Goal: Task Accomplishment & Management: Complete application form

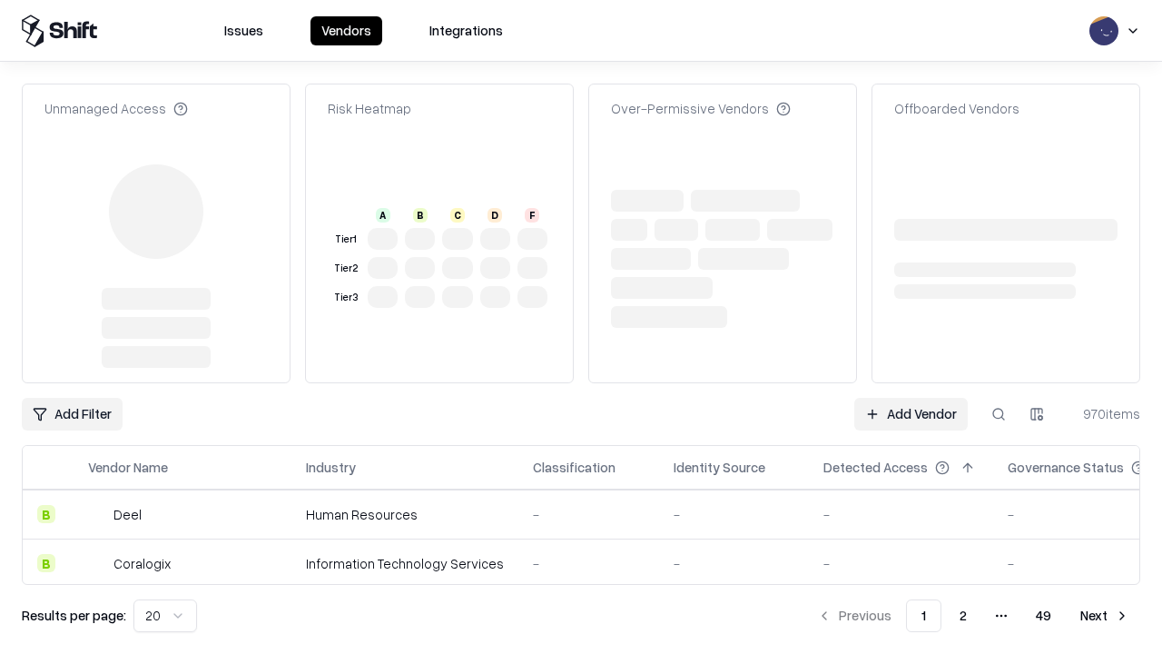
click at [911, 398] on link "Add Vendor" at bounding box center [912, 414] width 114 height 33
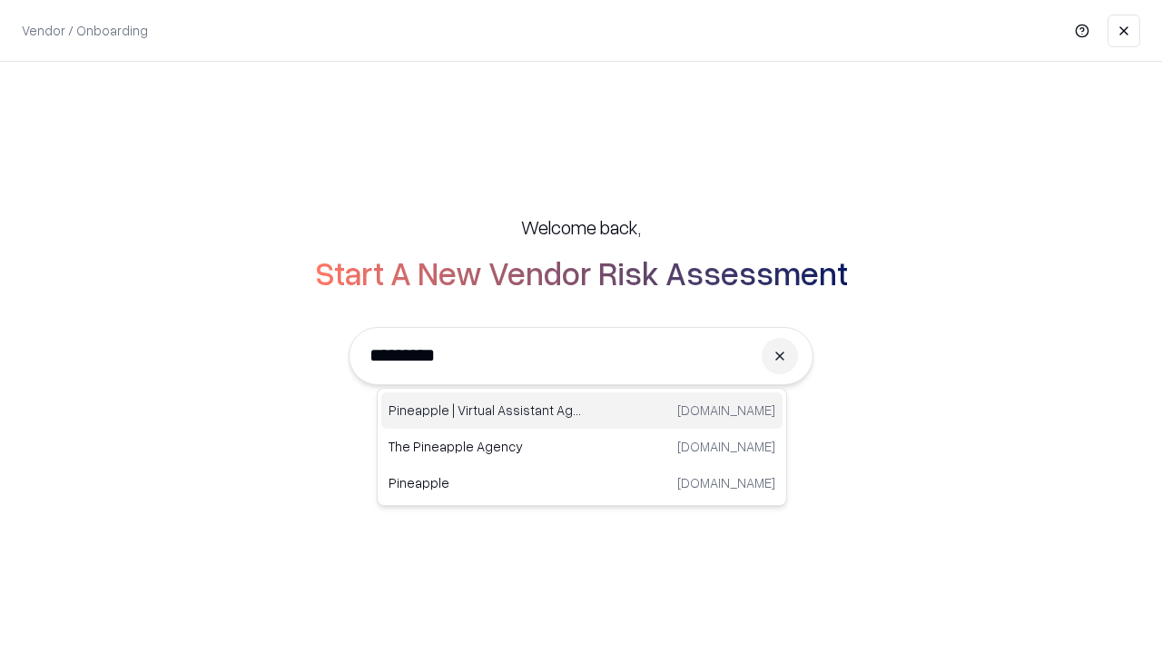
click at [582, 410] on div "Pineapple | Virtual Assistant Agency [DOMAIN_NAME]" at bounding box center [581, 410] width 401 height 36
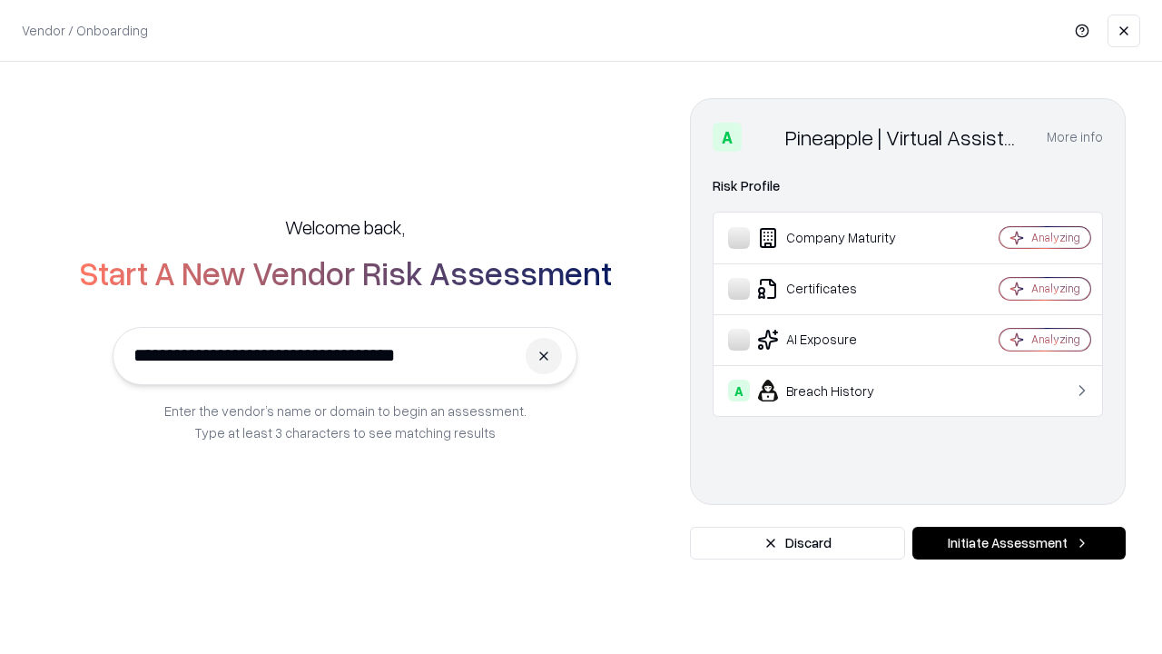
type input "**********"
click at [1019, 543] on button "Initiate Assessment" at bounding box center [1019, 543] width 213 height 33
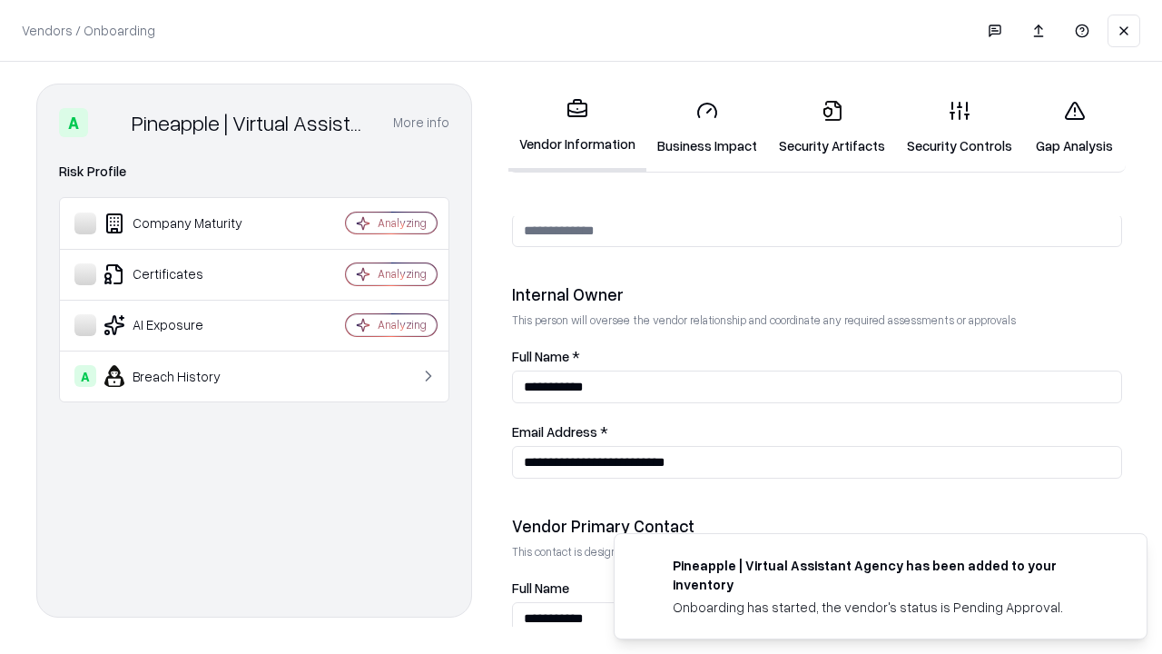
scroll to position [941, 0]
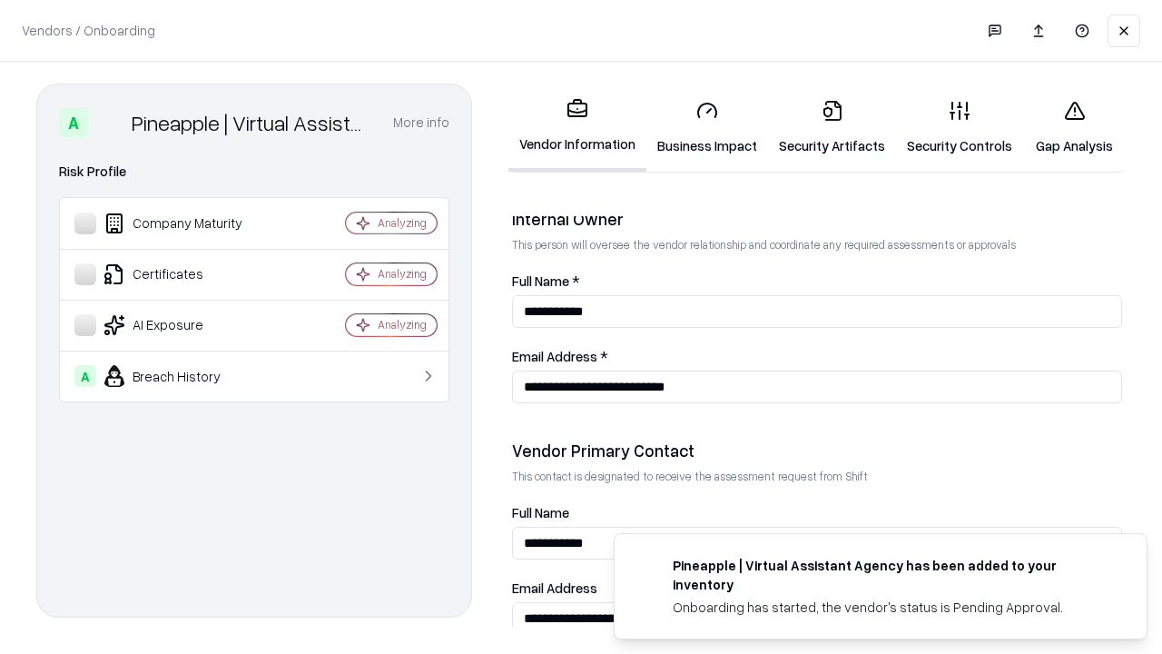
click at [832, 127] on link "Security Artifacts" at bounding box center [832, 127] width 128 height 84
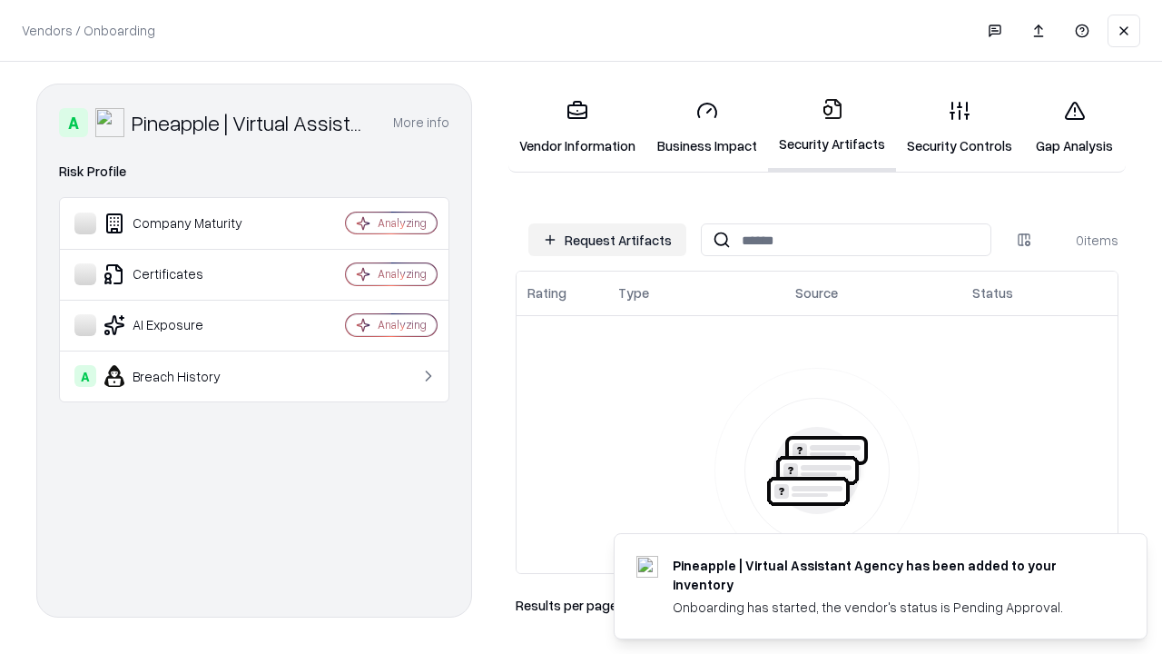
click at [608, 240] on button "Request Artifacts" at bounding box center [608, 239] width 158 height 33
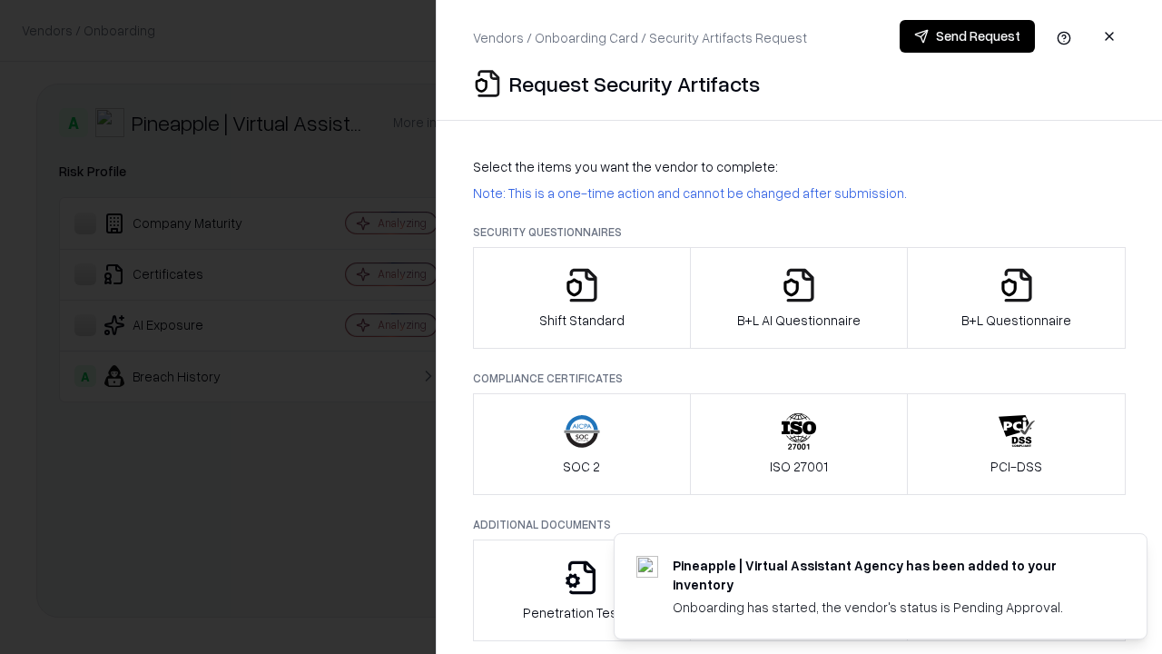
click at [1016, 298] on icon "button" at bounding box center [1017, 285] width 36 height 36
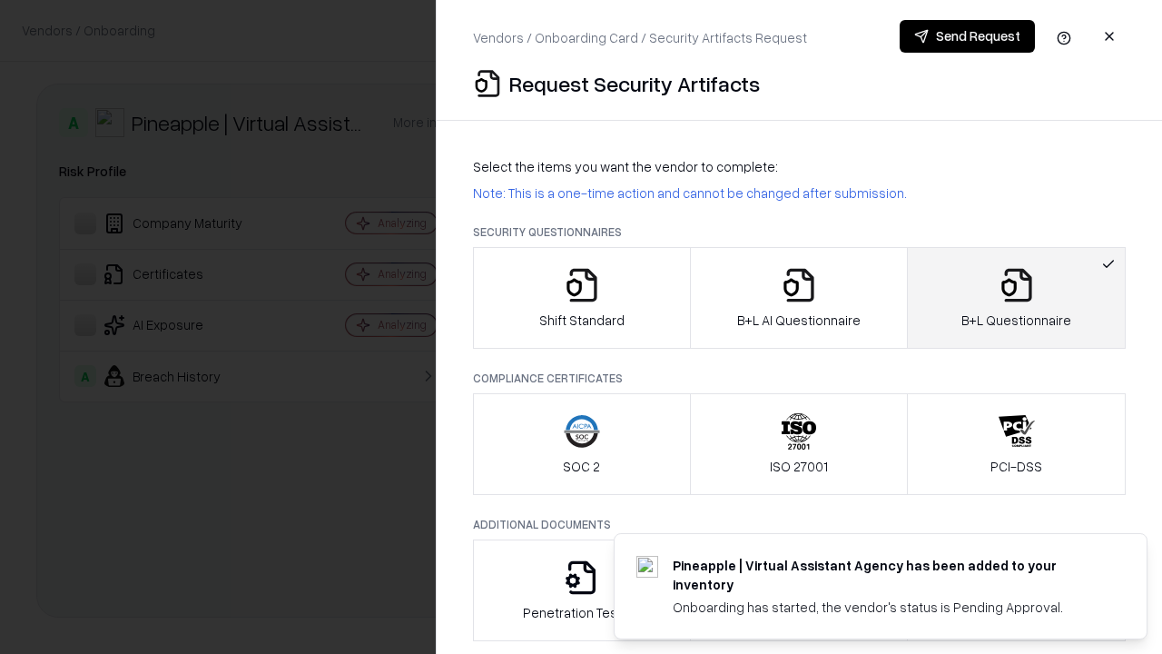
click at [798, 298] on icon "button" at bounding box center [799, 285] width 36 height 36
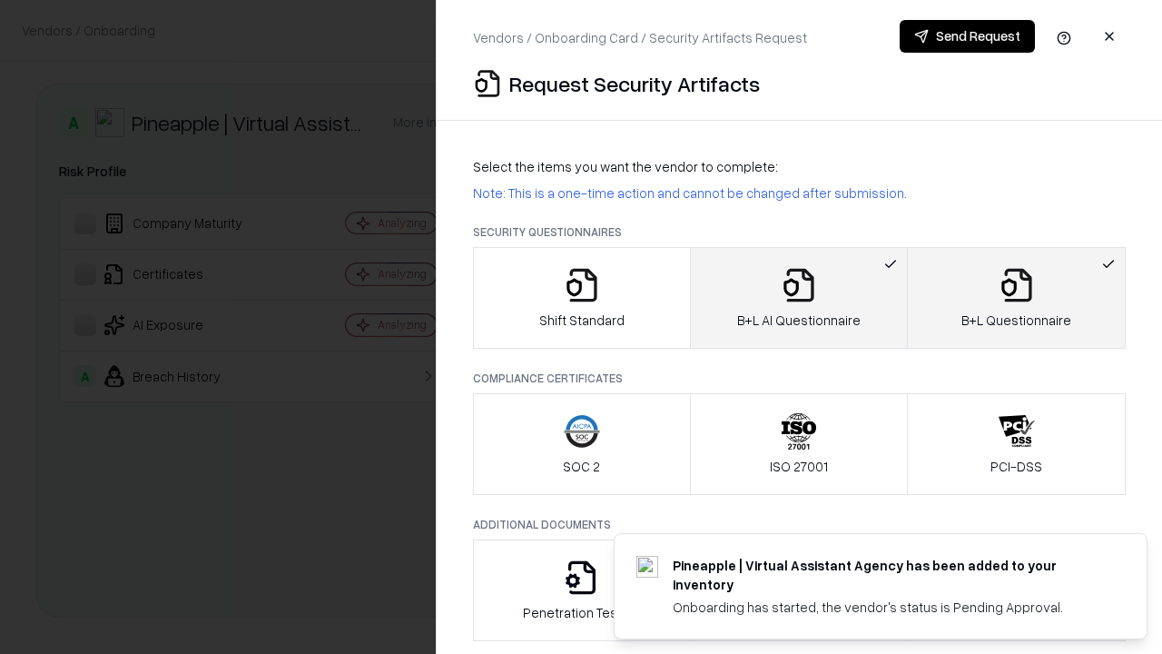
click at [967, 36] on button "Send Request" at bounding box center [967, 36] width 135 height 33
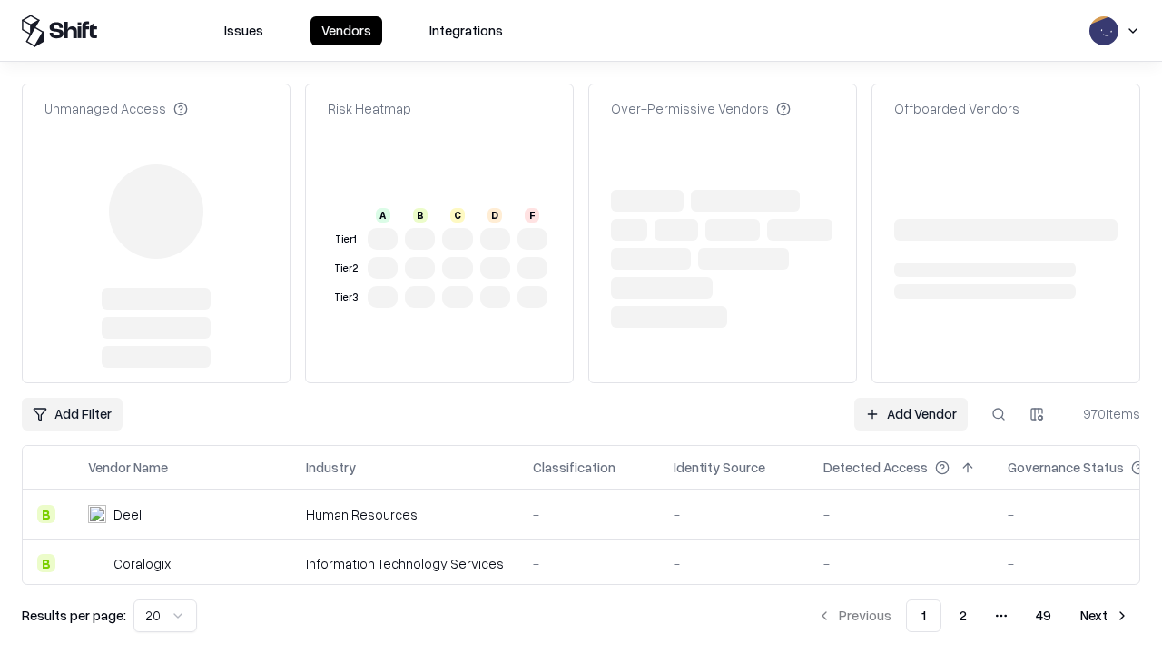
click at [911, 398] on link "Add Vendor" at bounding box center [912, 414] width 114 height 33
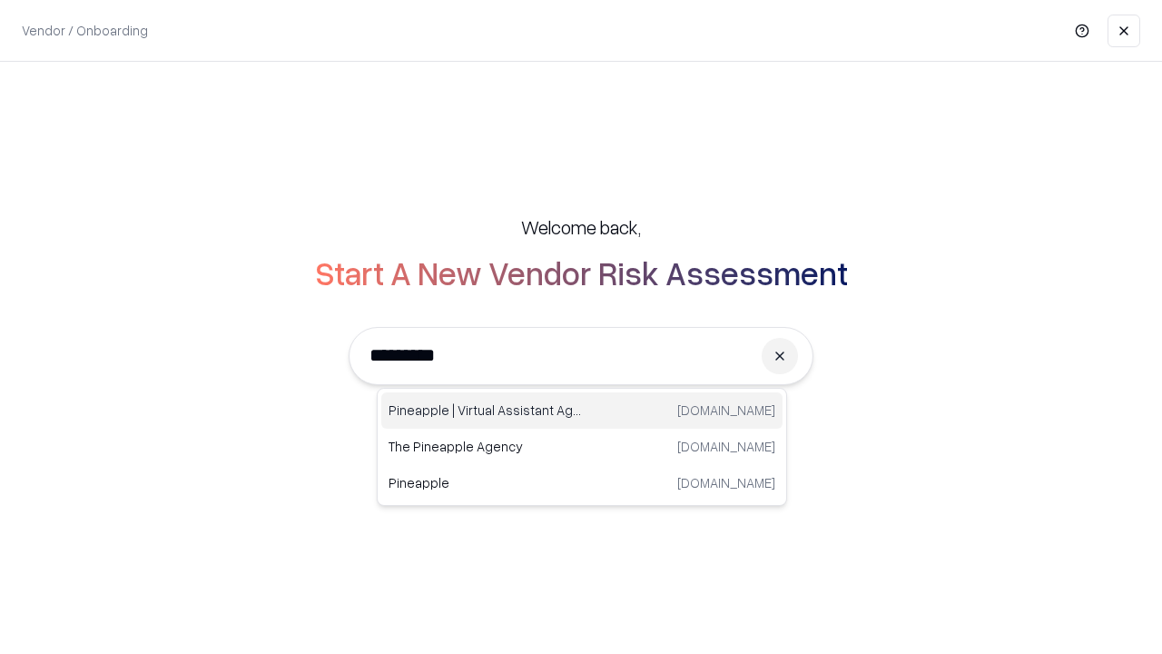
click at [582, 410] on div "Pineapple | Virtual Assistant Agency [DOMAIN_NAME]" at bounding box center [581, 410] width 401 height 36
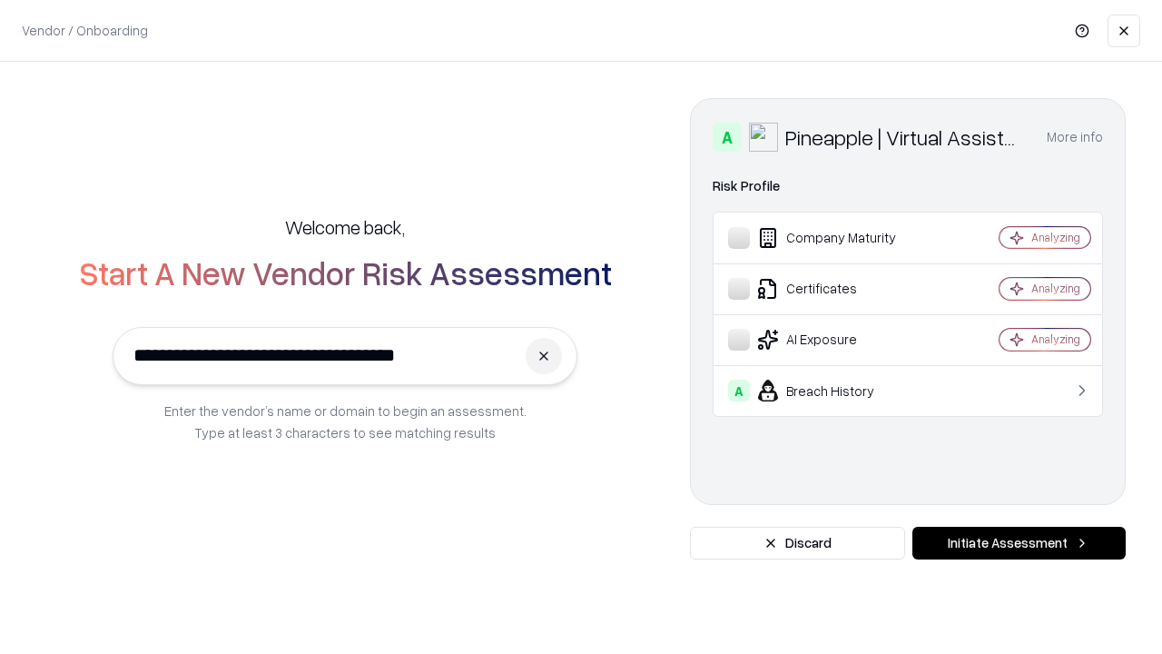
type input "**********"
click at [1019, 543] on button "Initiate Assessment" at bounding box center [1019, 543] width 213 height 33
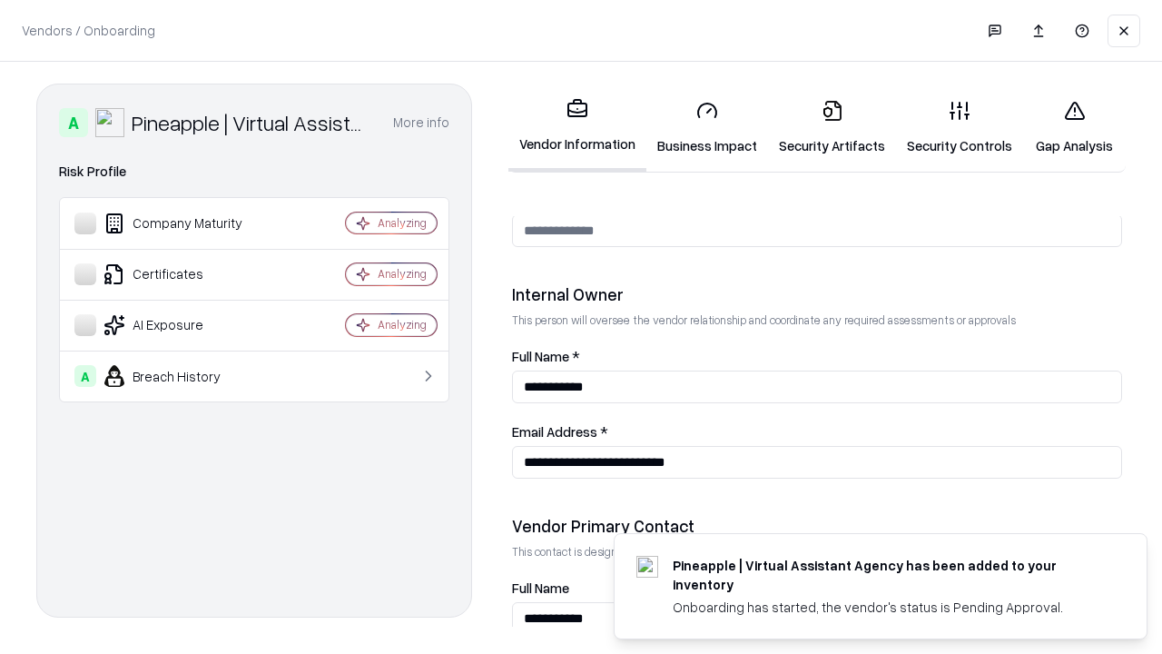
scroll to position [941, 0]
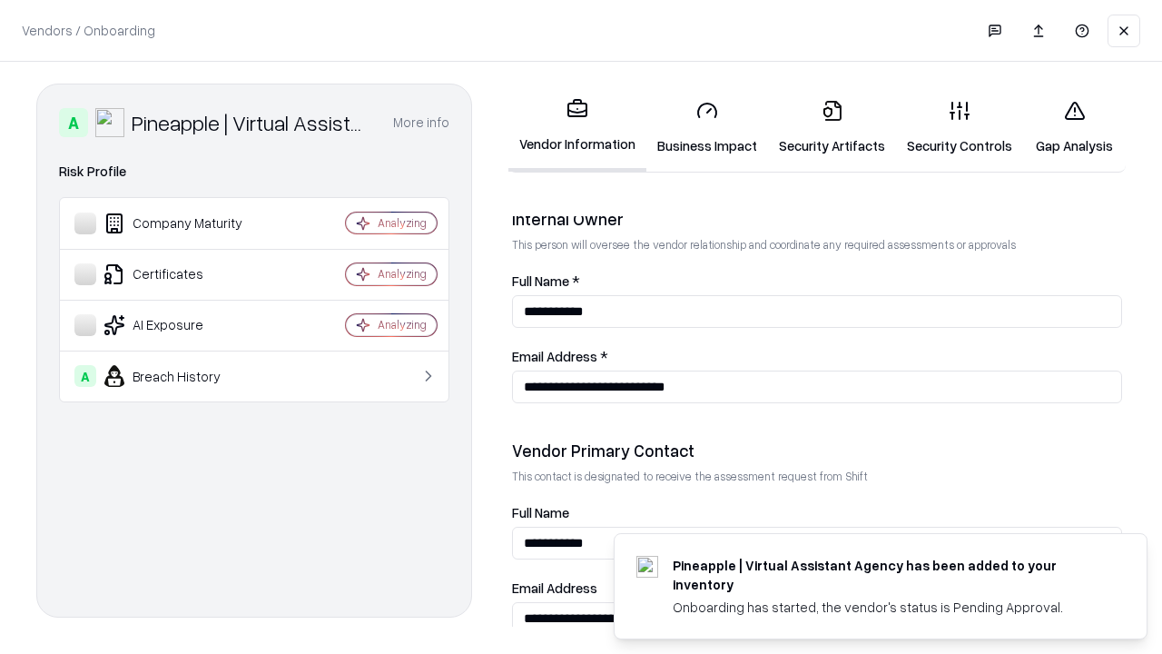
click at [1074, 127] on link "Gap Analysis" at bounding box center [1074, 127] width 103 height 84
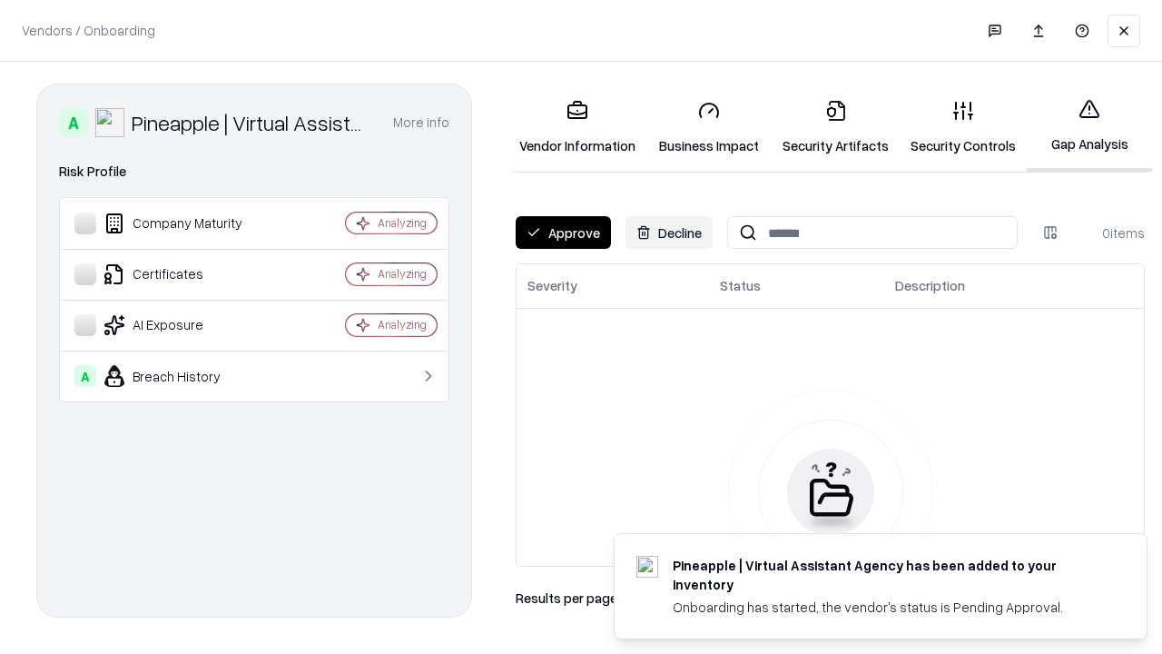
click at [563, 232] on button "Approve" at bounding box center [563, 232] width 95 height 33
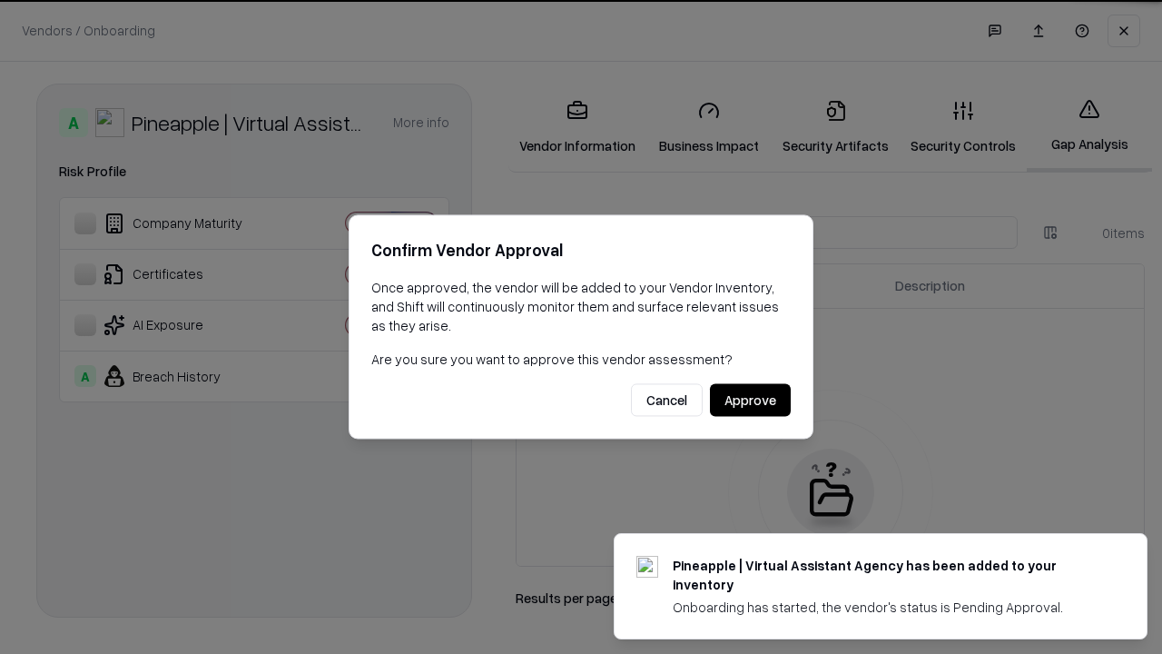
click at [750, 400] on button "Approve" at bounding box center [750, 400] width 81 height 33
